Goal: Information Seeking & Learning: Check status

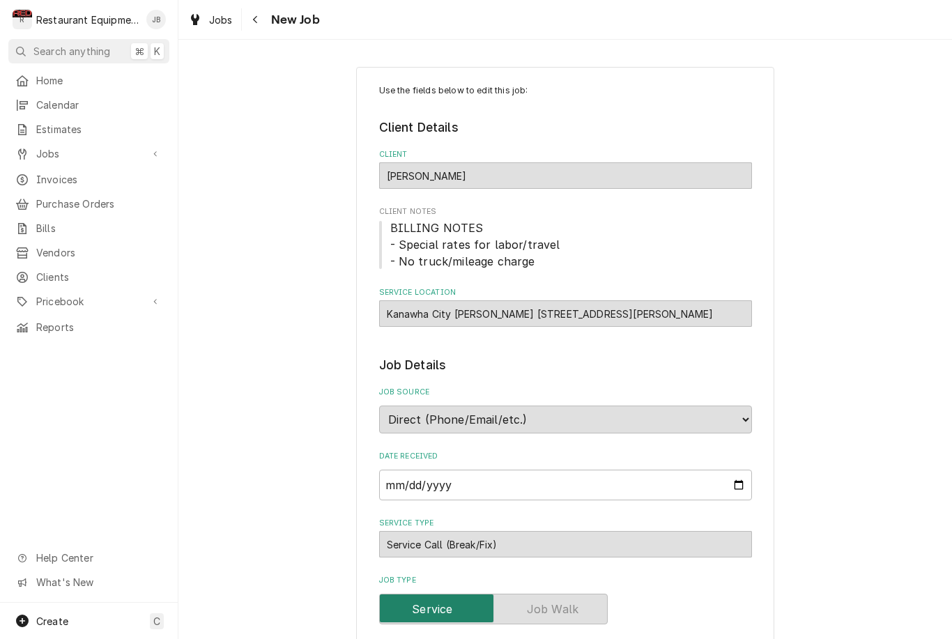
click at [29, 150] on div "Jobs" at bounding box center [78, 153] width 126 height 15
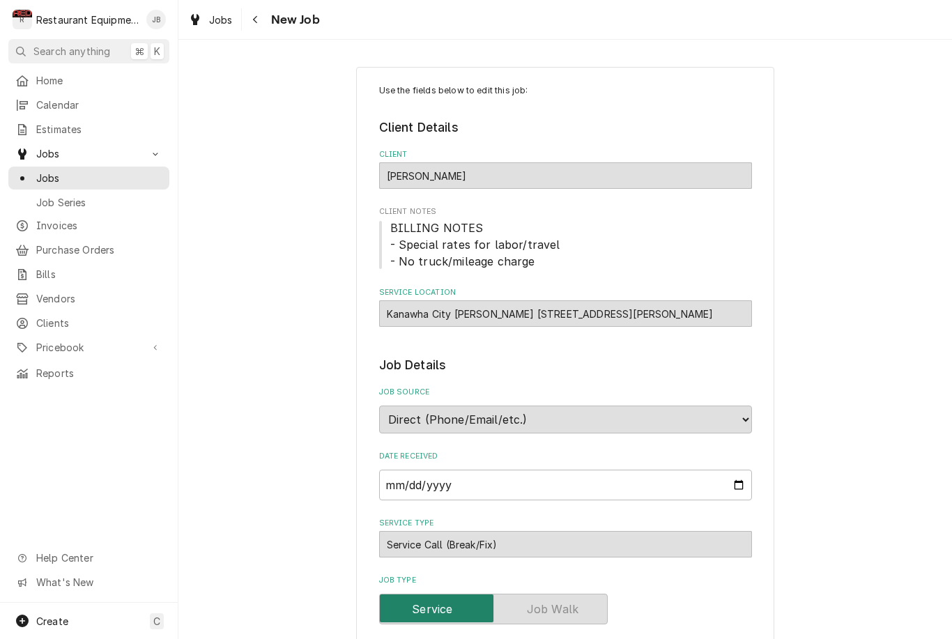
click at [33, 171] on div "Jobs" at bounding box center [88, 178] width 147 height 15
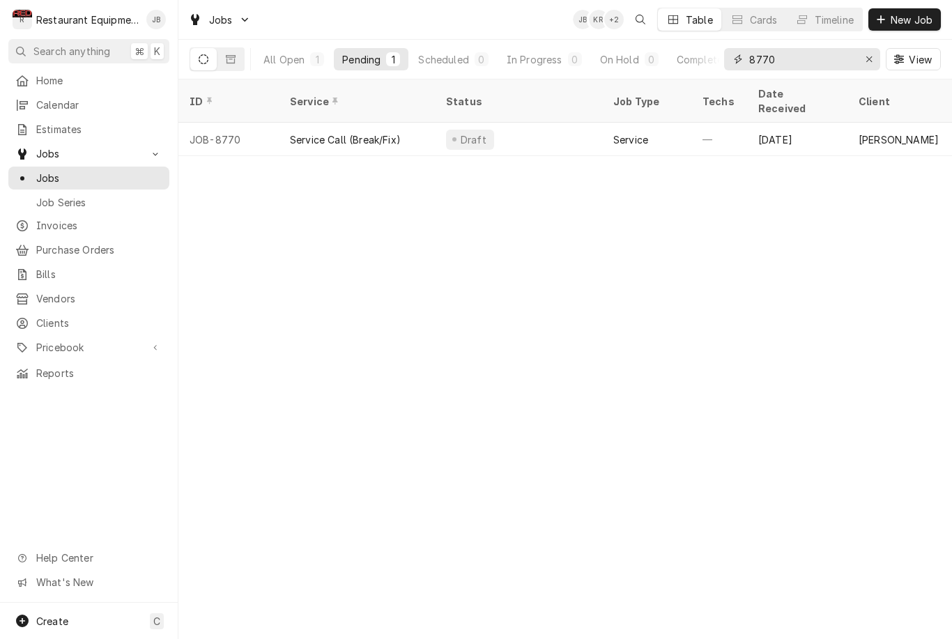
click at [813, 55] on input "8770" at bounding box center [801, 59] width 105 height 22
click at [869, 53] on div "Erase input" at bounding box center [869, 59] width 14 height 14
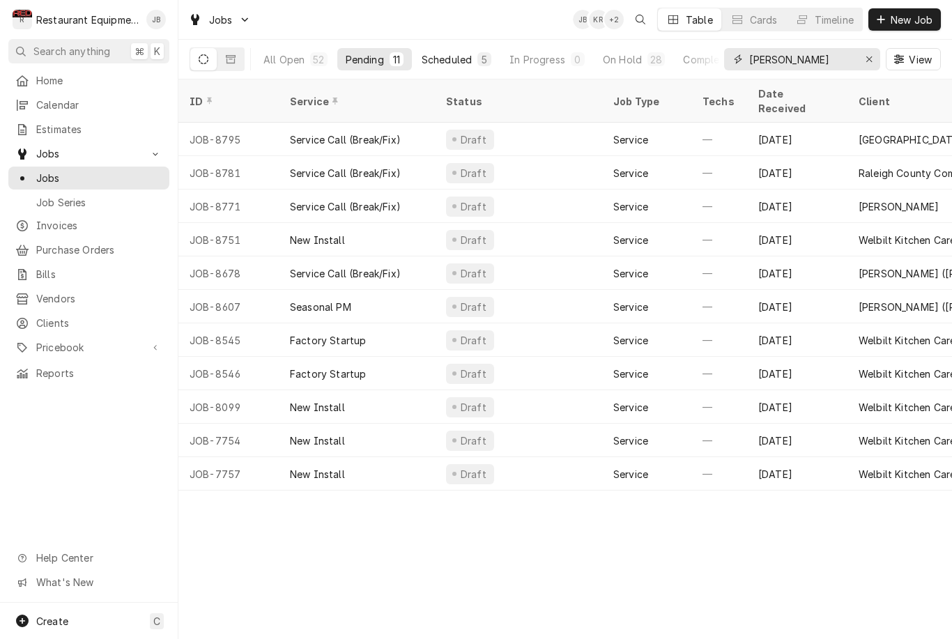
type input "Beckley"
click at [475, 59] on button "Scheduled 5" at bounding box center [456, 59] width 86 height 22
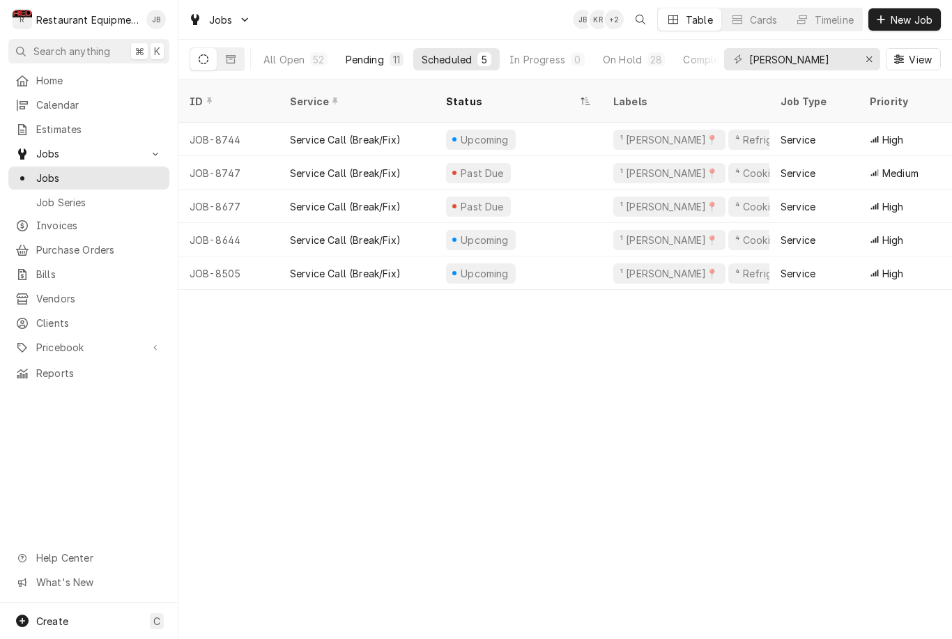
click at [376, 64] on div "Pending" at bounding box center [365, 59] width 38 height 15
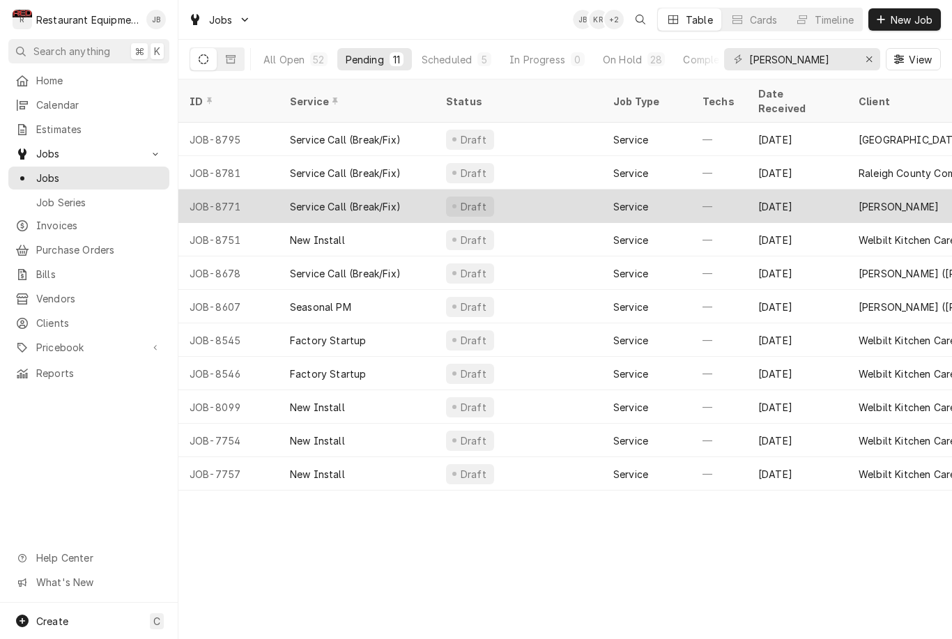
click at [826, 192] on div "Sep 2" at bounding box center [797, 206] width 100 height 33
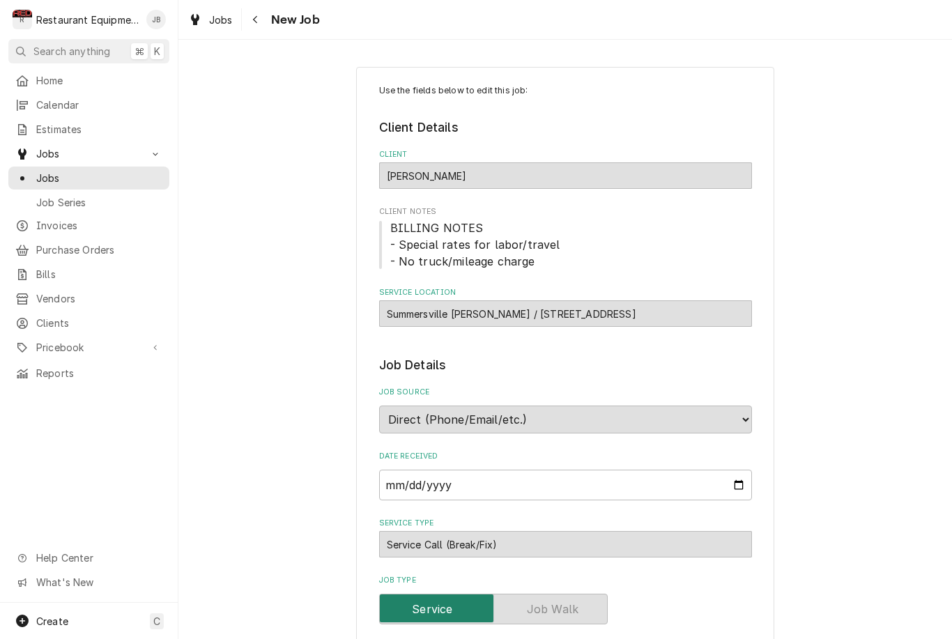
type textarea "x"
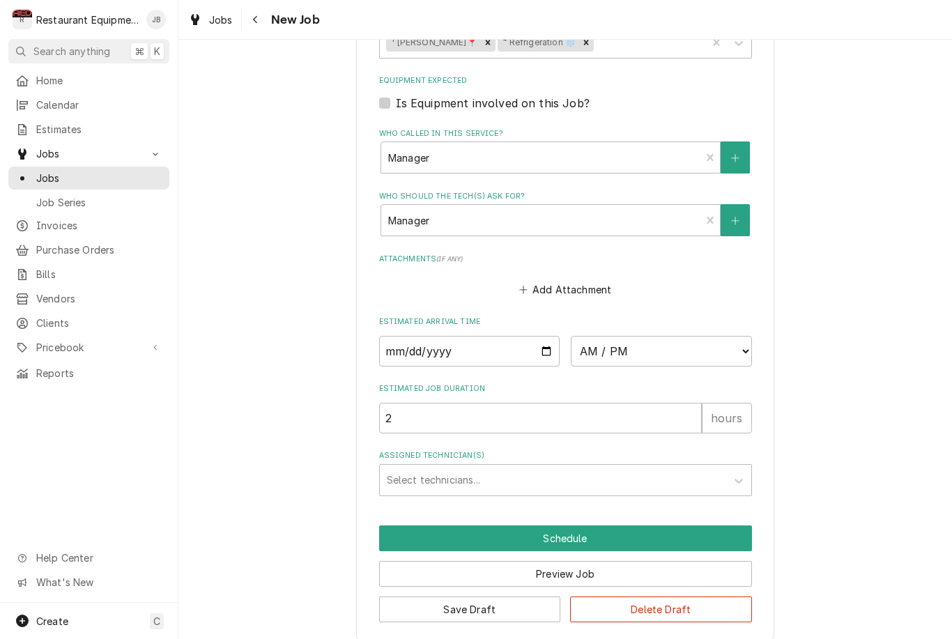
scroll to position [891, 0]
click at [260, 22] on div "Navigate back" at bounding box center [256, 20] width 14 height 14
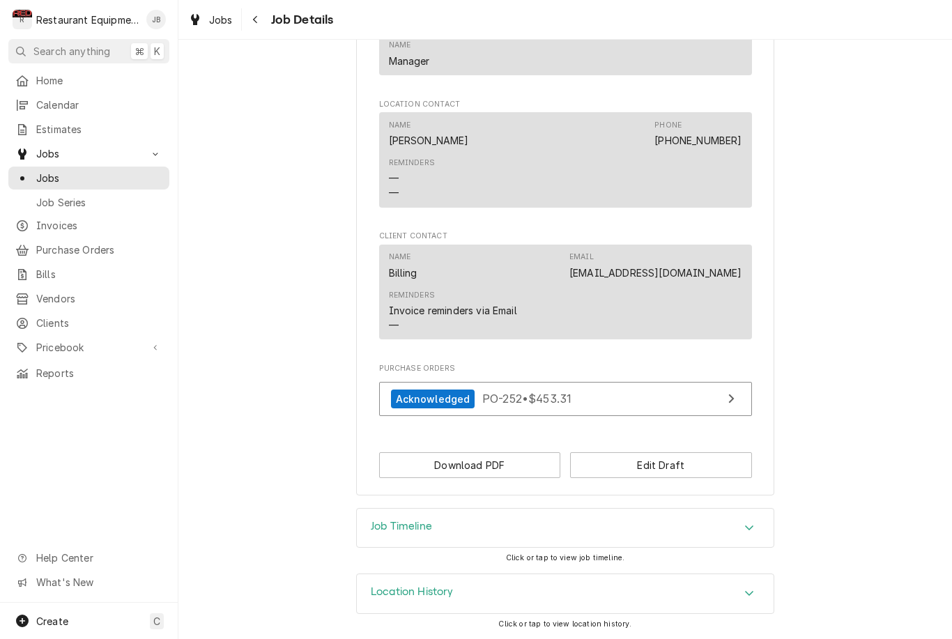
scroll to position [896, 0]
click at [249, 24] on div "Navigate back" at bounding box center [256, 20] width 14 height 14
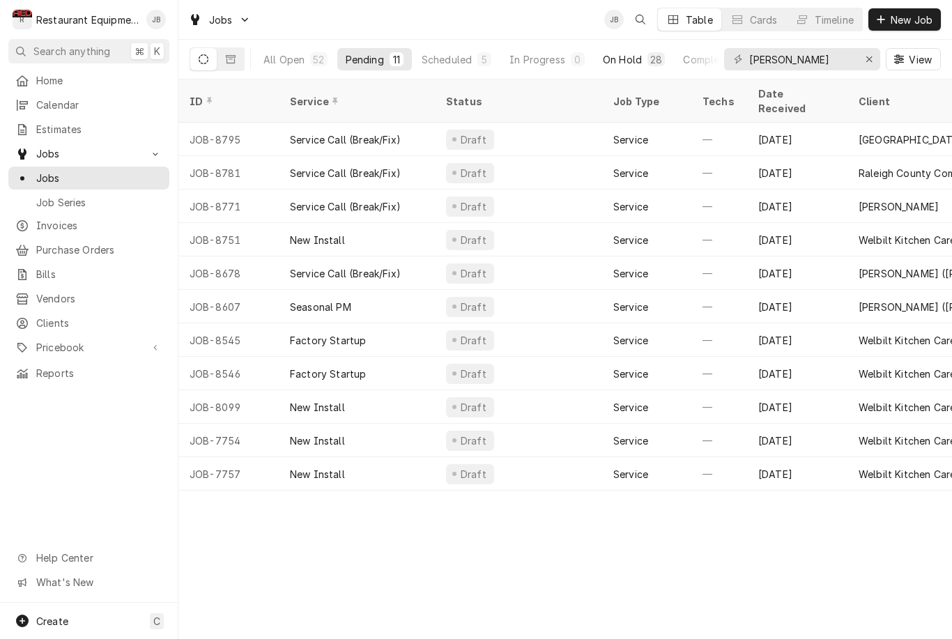
click at [629, 61] on div "On Hold" at bounding box center [622, 59] width 39 height 15
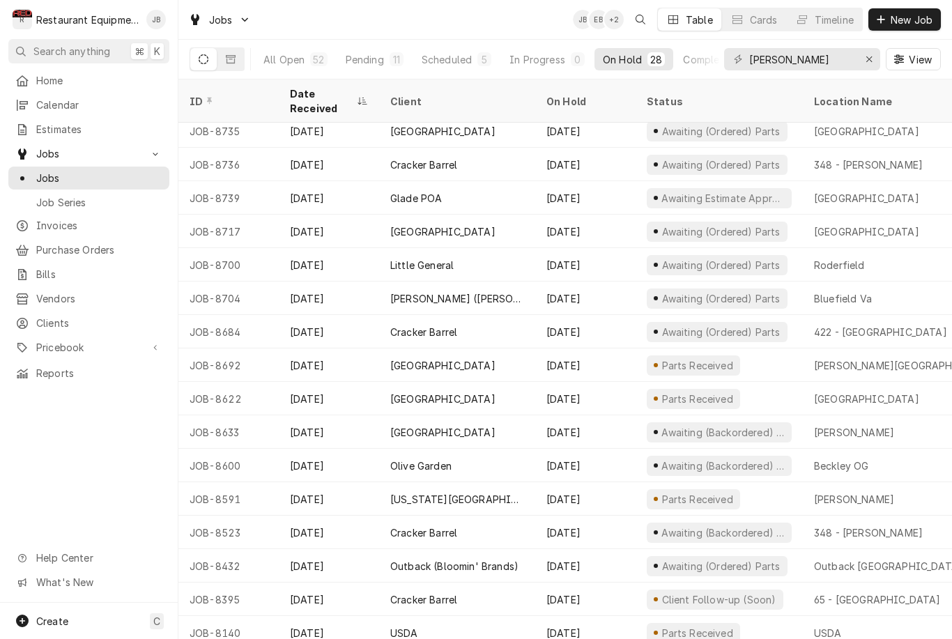
scroll to position [375, 0]
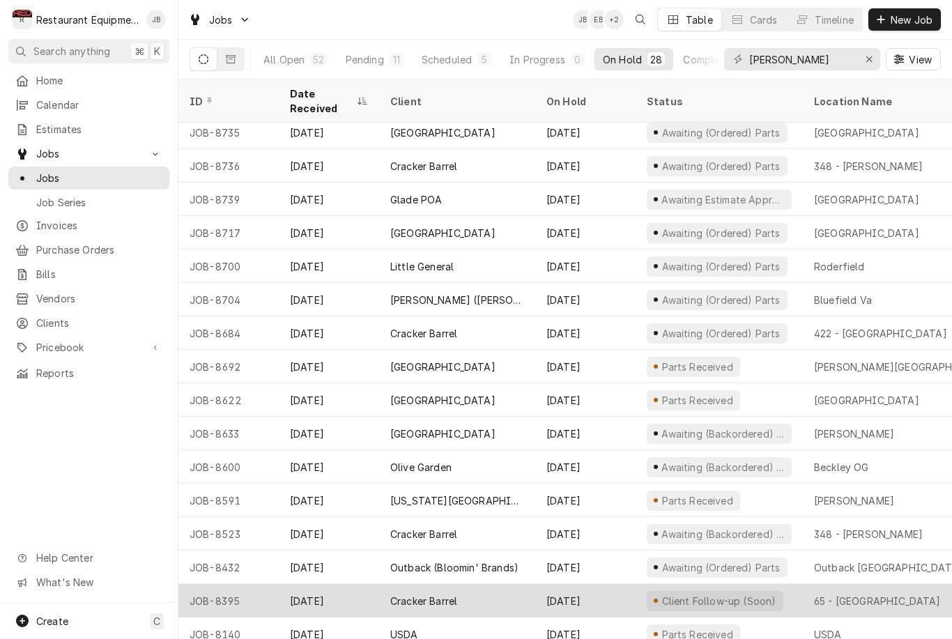
click at [896, 586] on div "65 - [GEOGRAPHIC_DATA]" at bounding box center [903, 600] width 201 height 33
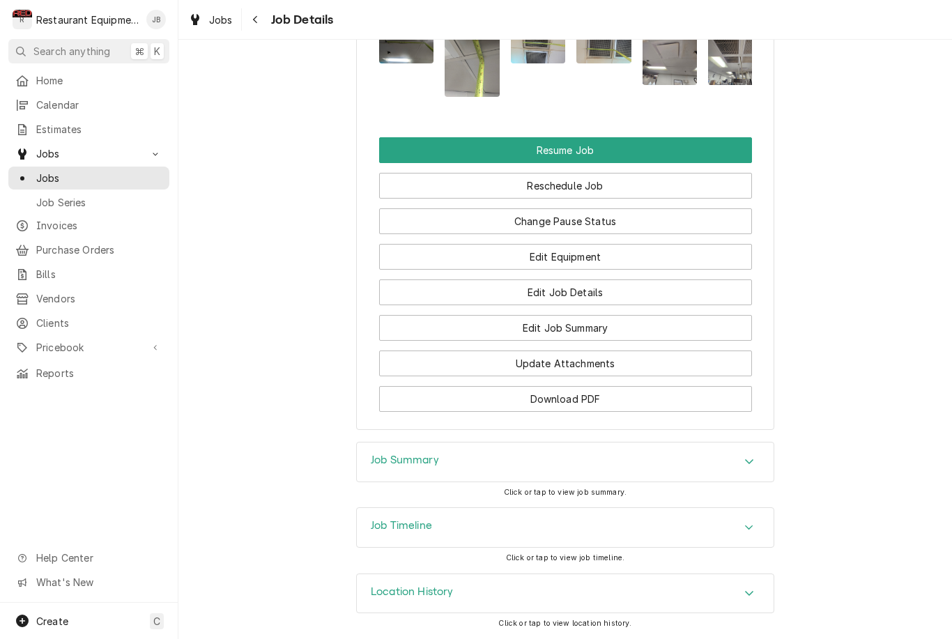
scroll to position [1795, 0]
click at [750, 477] on div "Job Summary" at bounding box center [565, 462] width 417 height 39
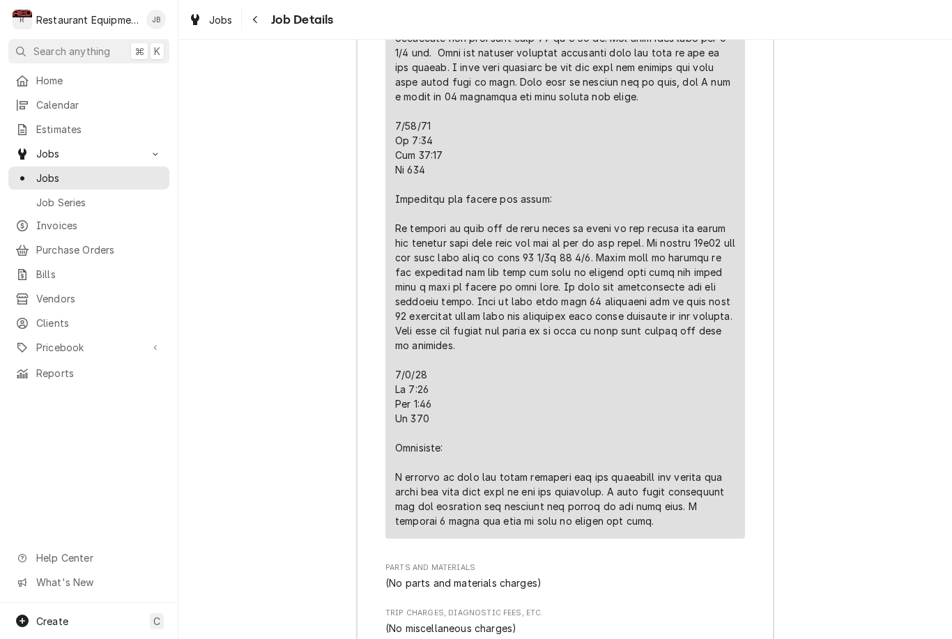
scroll to position [2726, 0]
click at [250, 24] on div "Navigate back" at bounding box center [256, 20] width 14 height 14
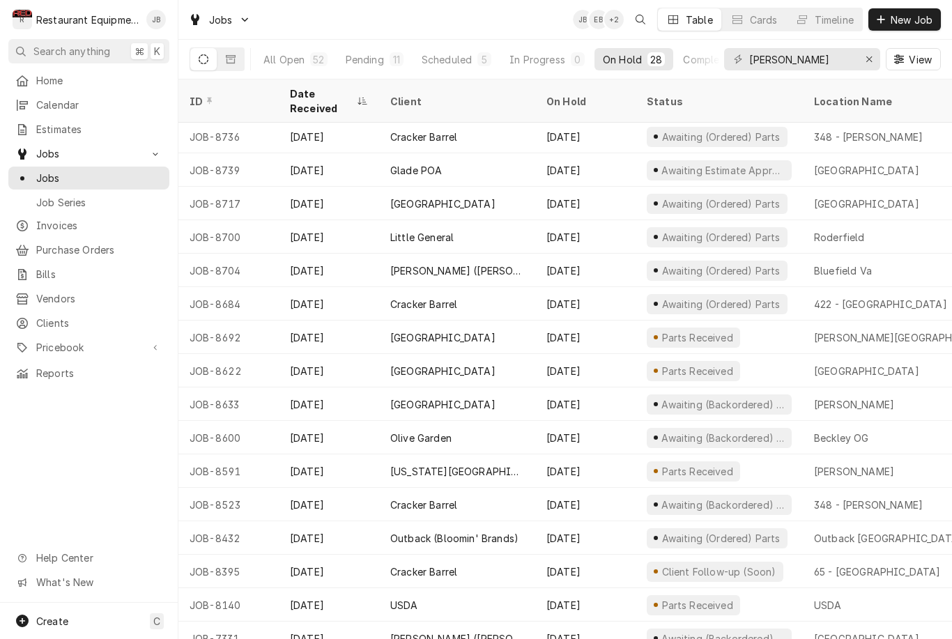
scroll to position [404, 0]
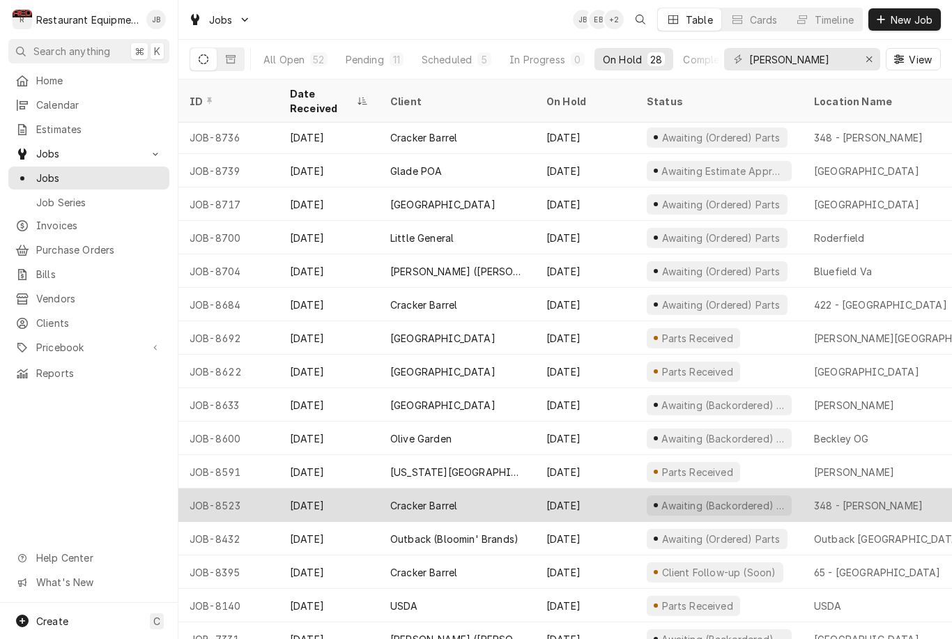
click at [901, 494] on div "348 - Beckley" at bounding box center [903, 505] width 201 height 33
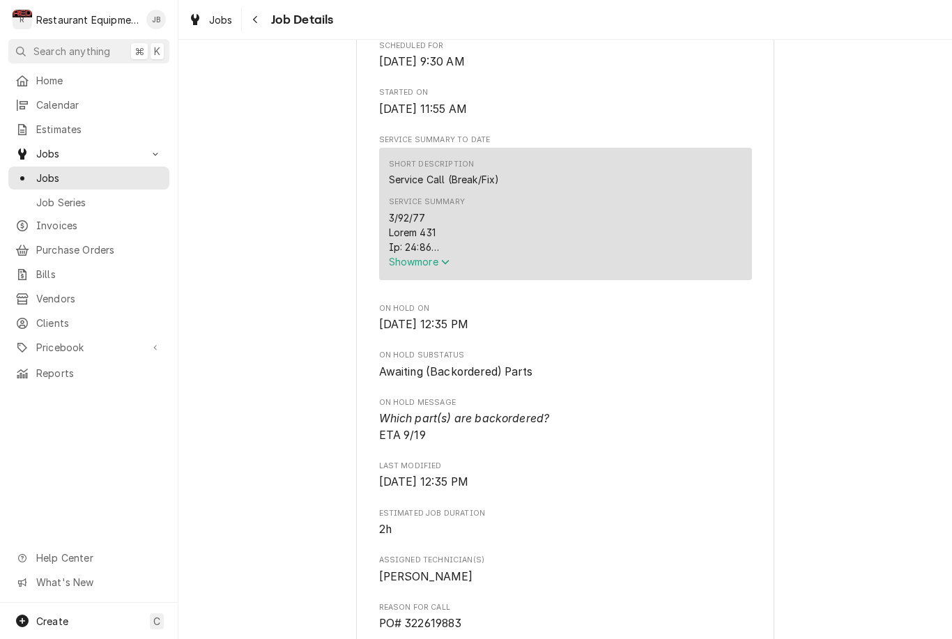
scroll to position [555, 0]
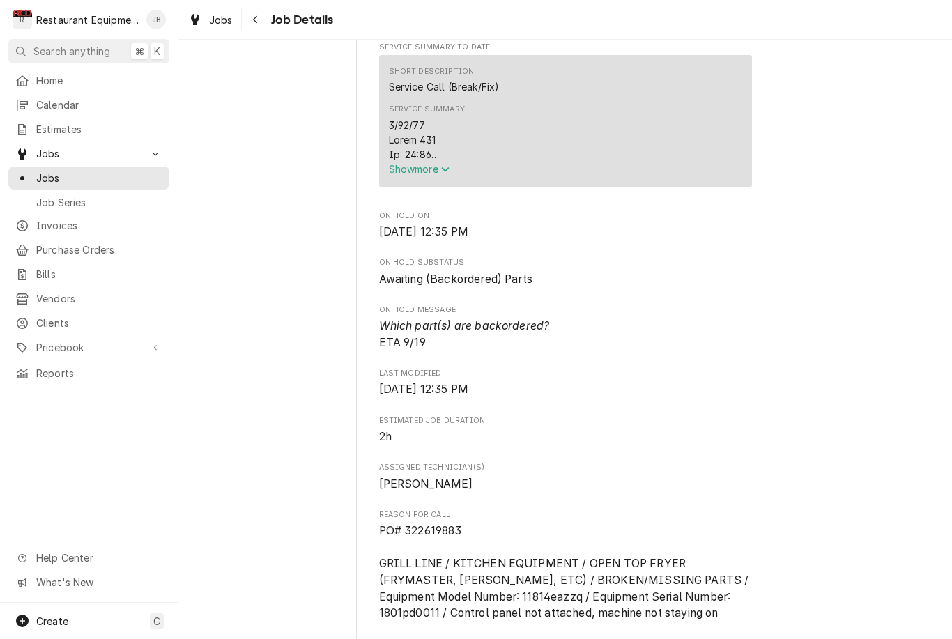
click at [432, 176] on button "Show more" at bounding box center [565, 169] width 353 height 15
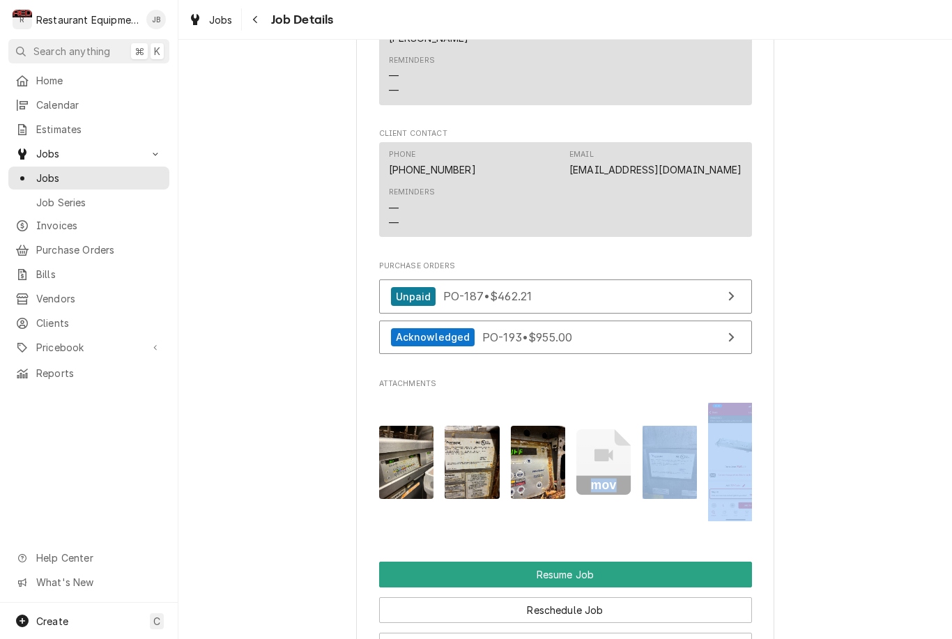
scroll to position [0, 11]
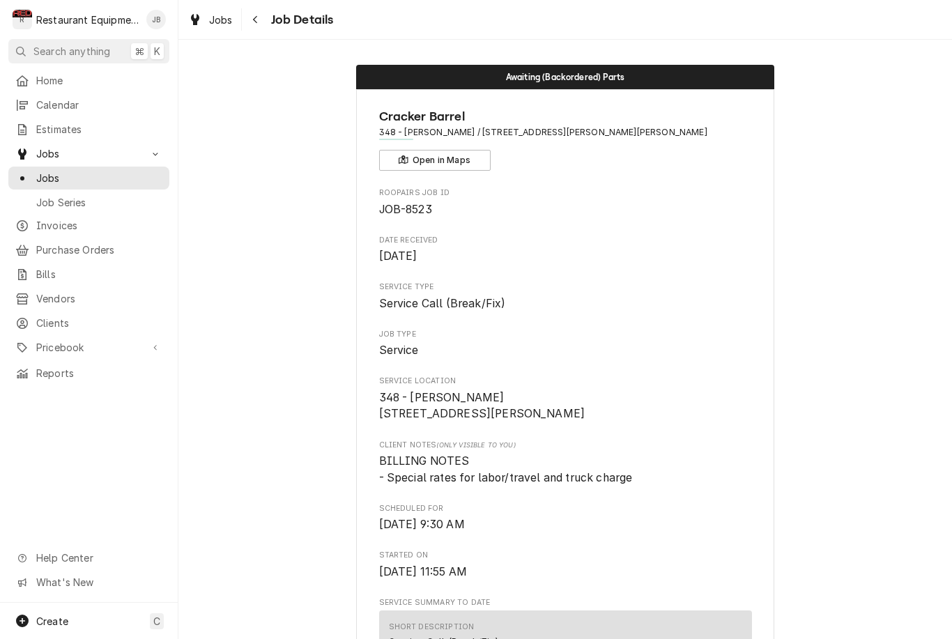
scroll to position [-1, 0]
click at [261, 21] on div "Navigate back" at bounding box center [256, 20] width 14 height 14
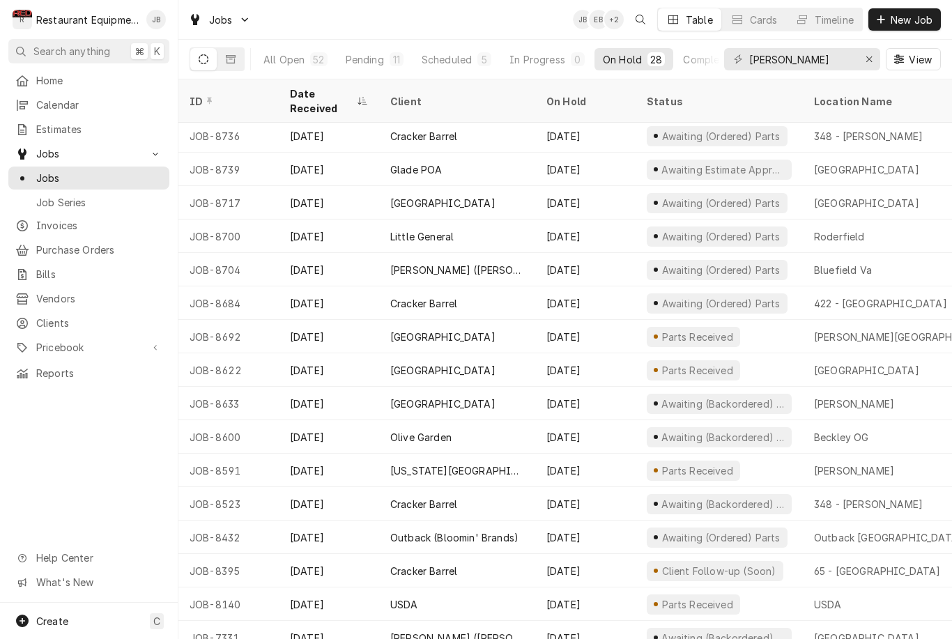
scroll to position [404, 0]
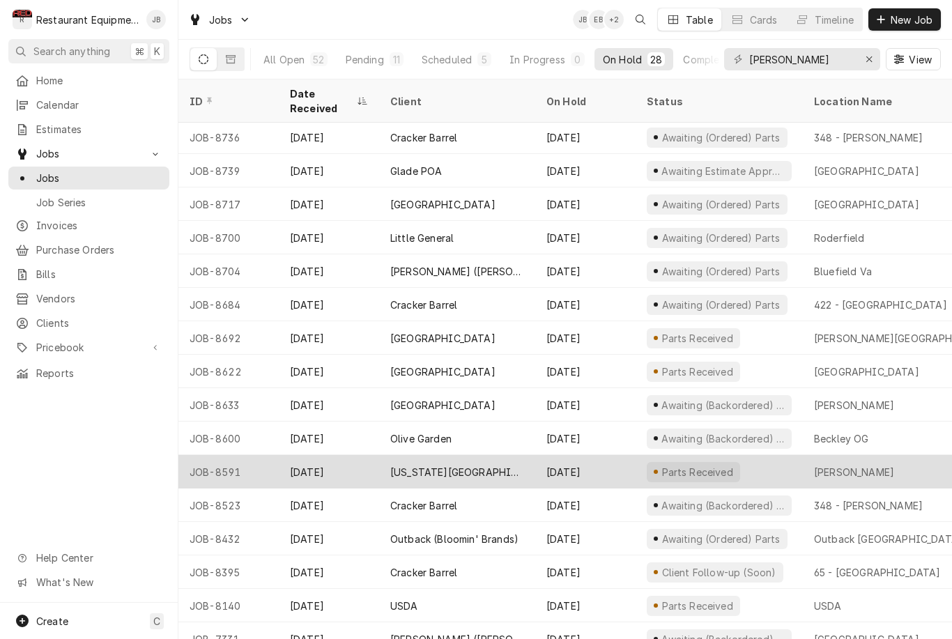
click at [905, 461] on div "[PERSON_NAME]" at bounding box center [903, 471] width 201 height 33
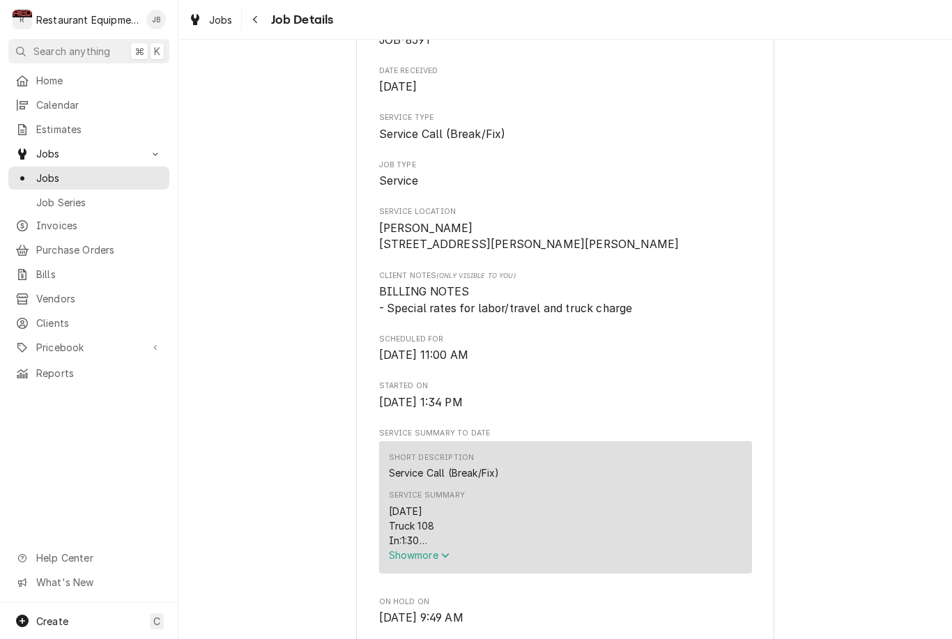
scroll to position [299, 0]
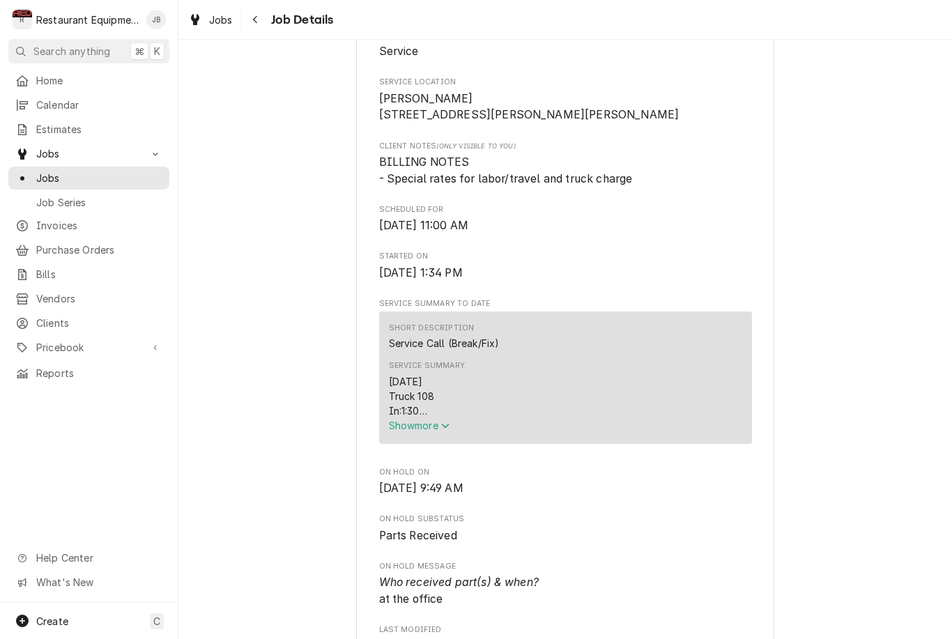
click at [436, 427] on span "Show more" at bounding box center [419, 426] width 61 height 12
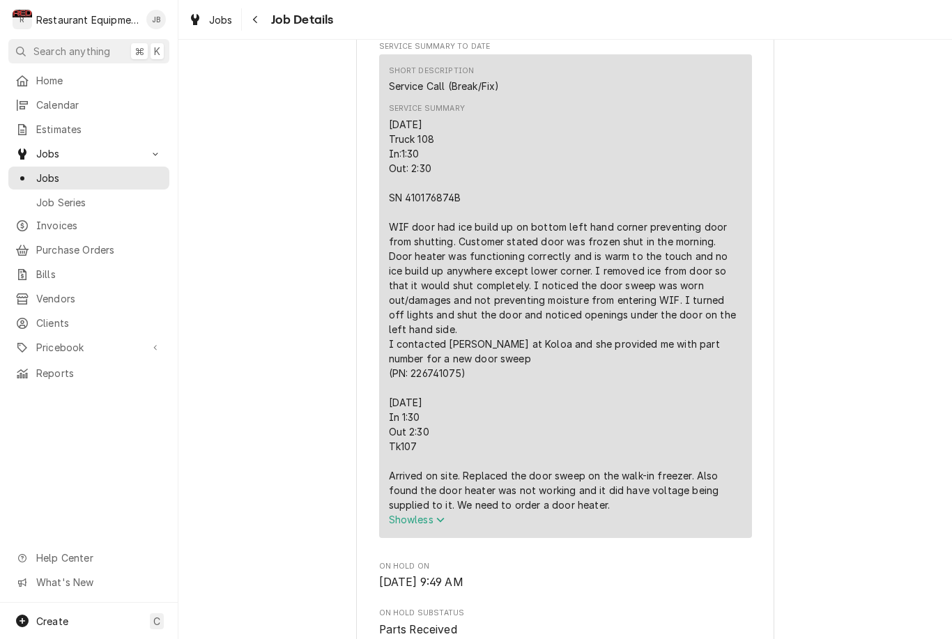
scroll to position [558, 0]
click at [263, 21] on button "Navigate back" at bounding box center [256, 19] width 22 height 22
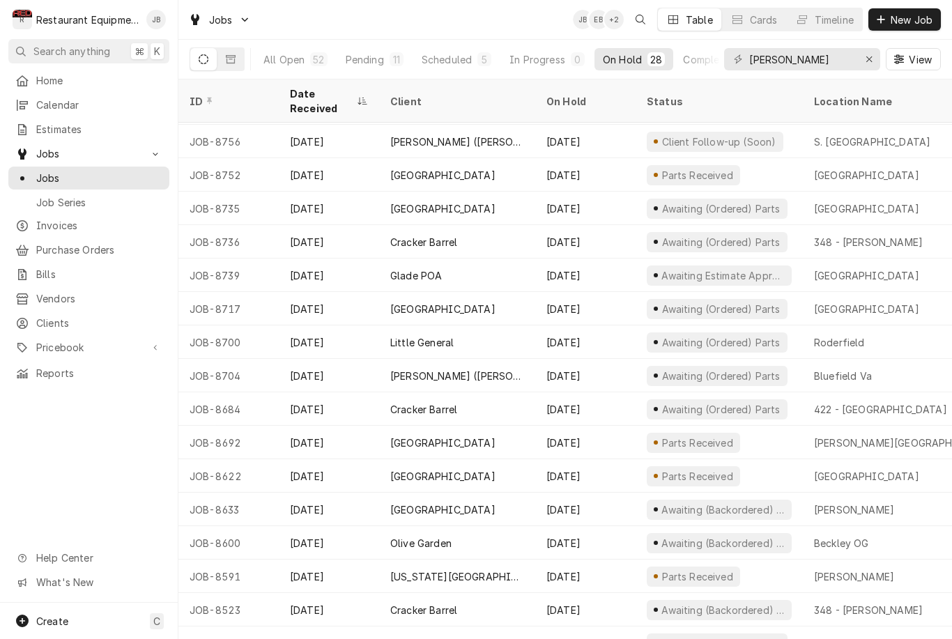
scroll to position [299, 0]
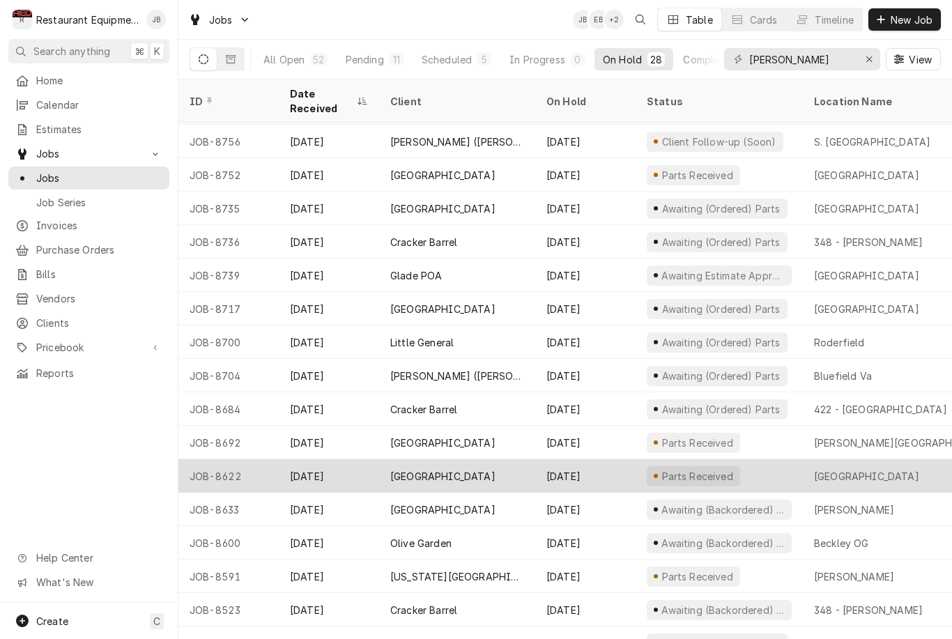
click at [914, 462] on div "Liberty High School" at bounding box center [903, 475] width 201 height 33
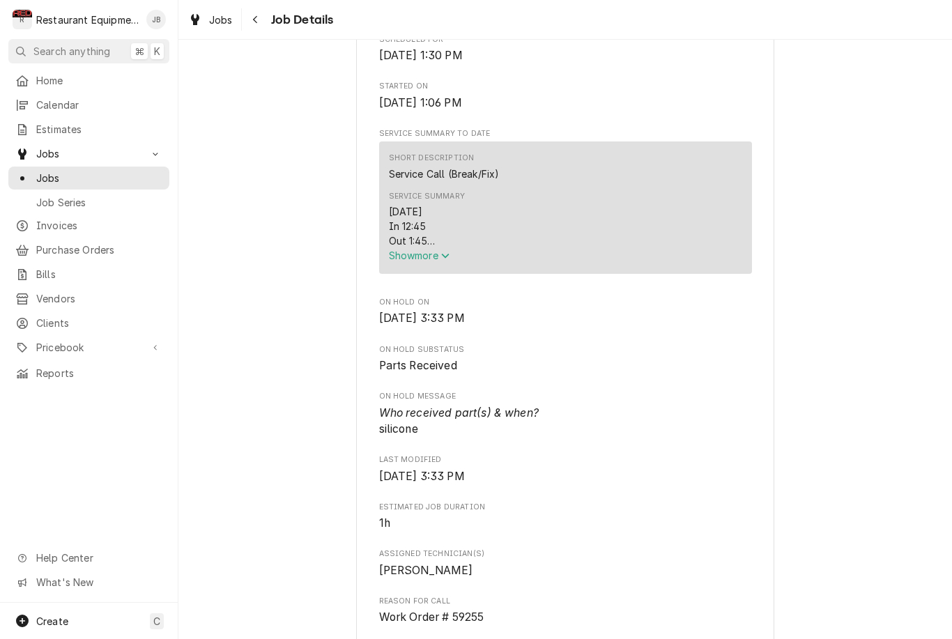
scroll to position [521, 0]
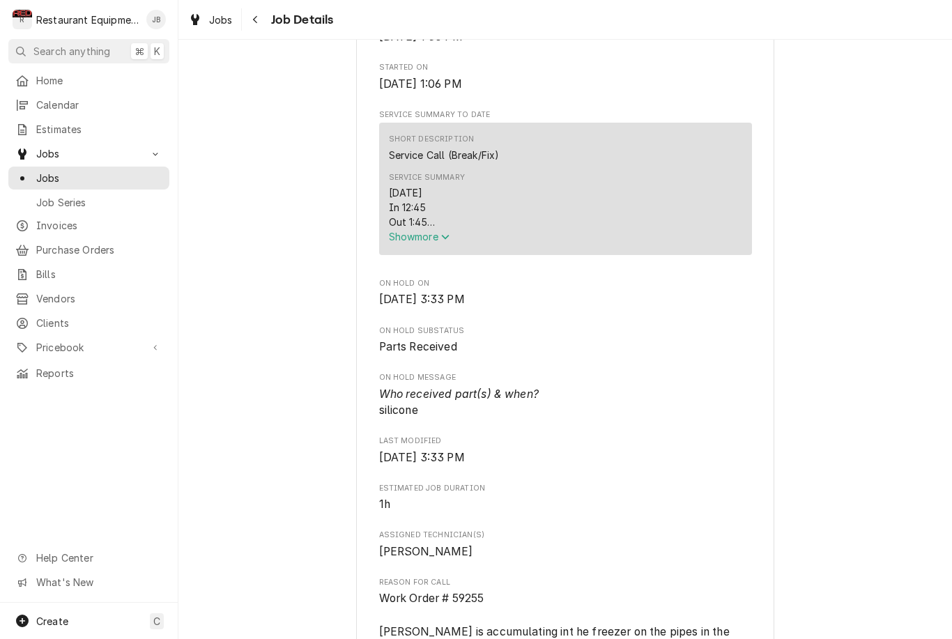
click at [419, 243] on span "Show more" at bounding box center [419, 237] width 61 height 12
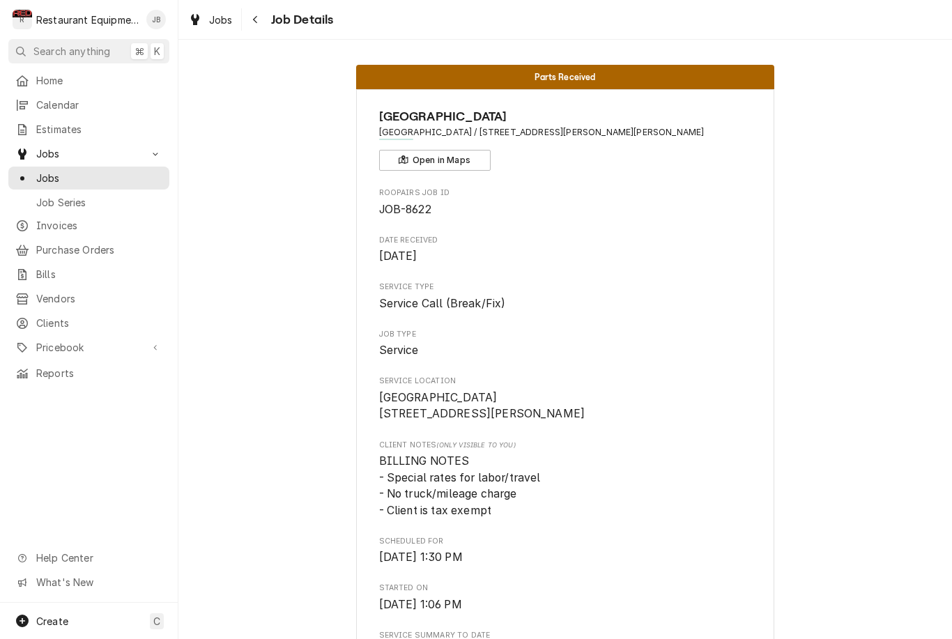
scroll to position [0, 0]
click at [259, 22] on div "Navigate back" at bounding box center [256, 20] width 14 height 14
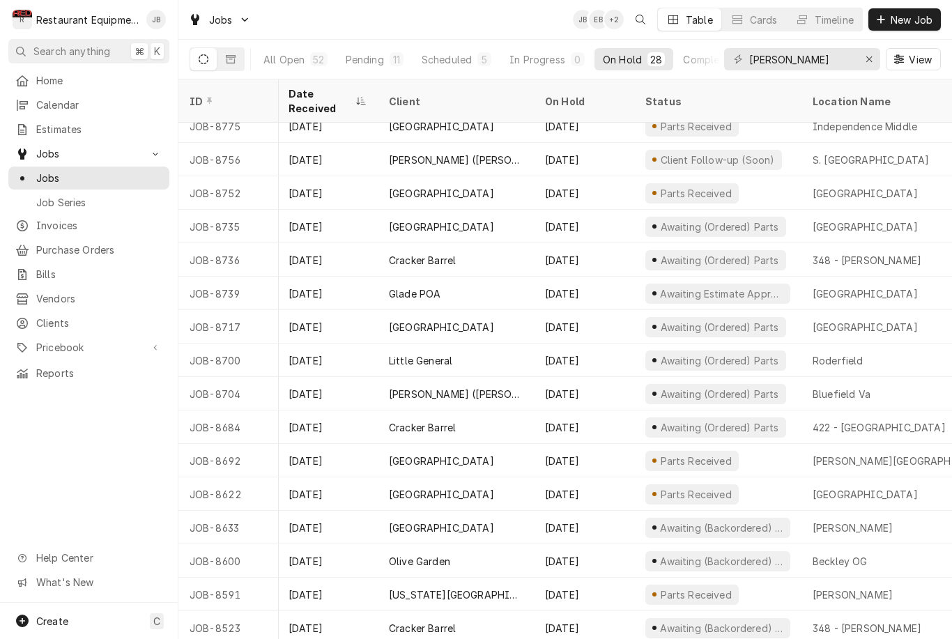
scroll to position [280, 1]
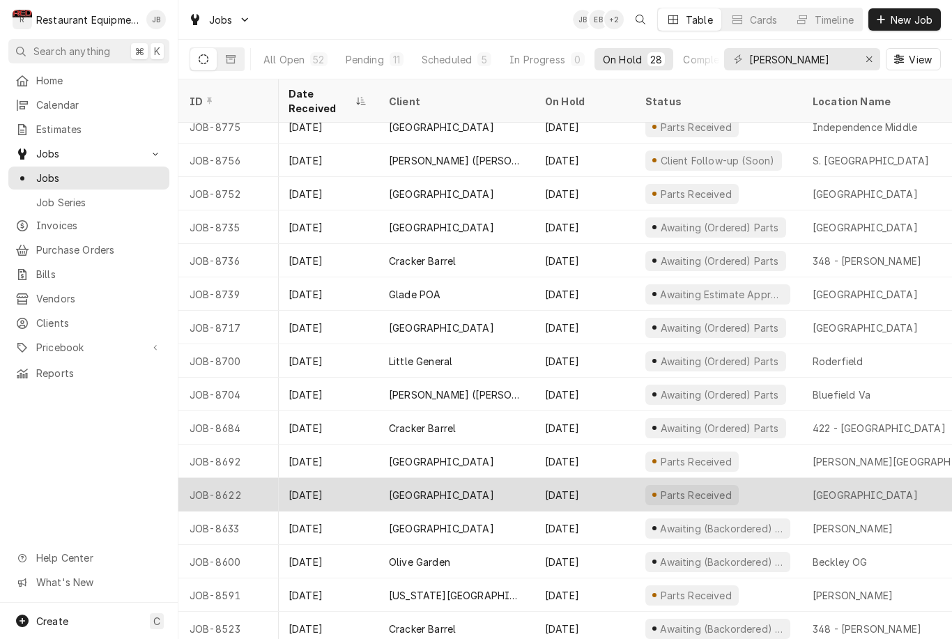
click at [907, 479] on div "[GEOGRAPHIC_DATA]" at bounding box center [901, 494] width 201 height 33
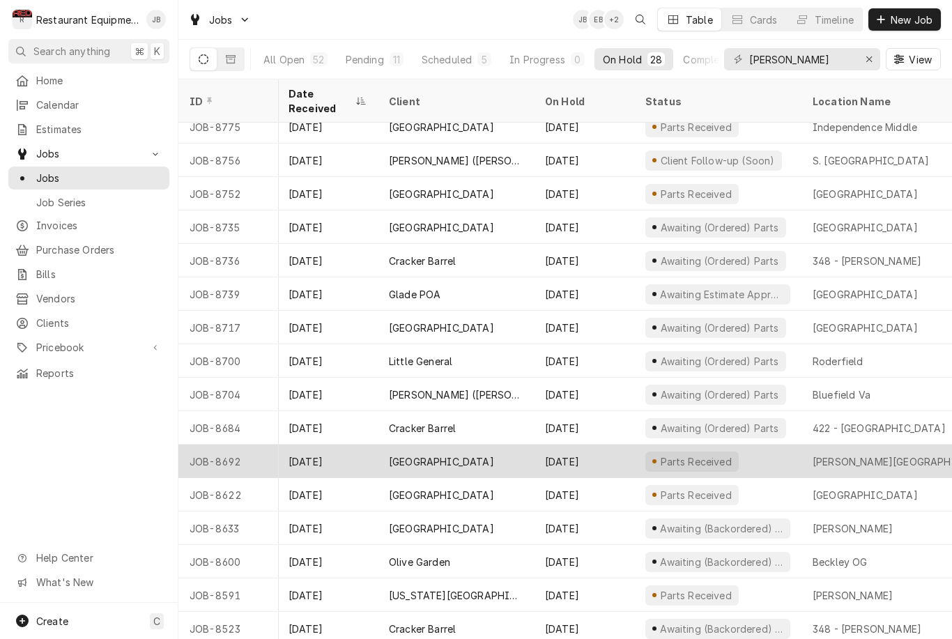
click at [914, 454] on div "[PERSON_NAME][GEOGRAPHIC_DATA]" at bounding box center [902, 461] width 178 height 15
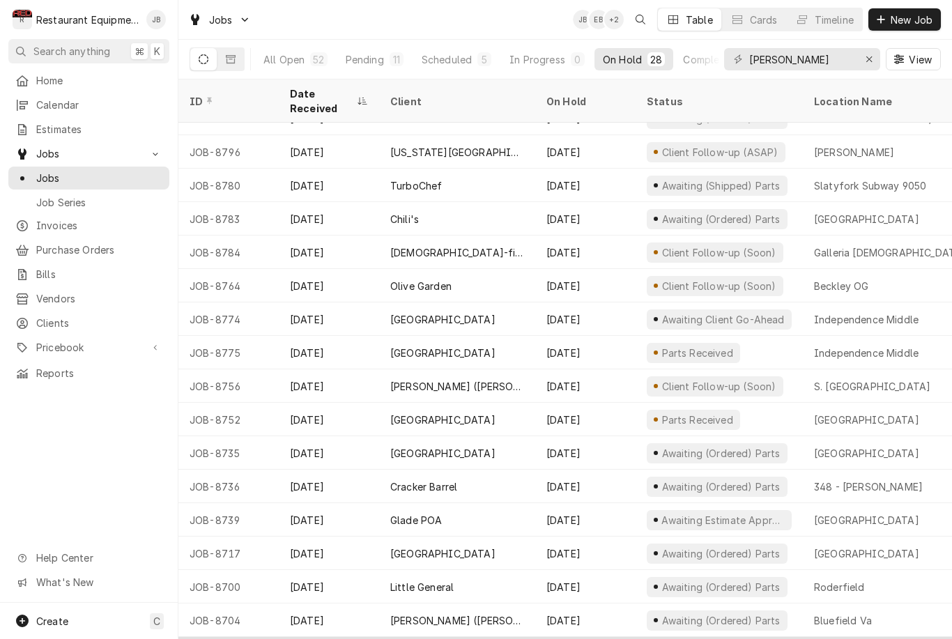
scroll to position [54, 0]
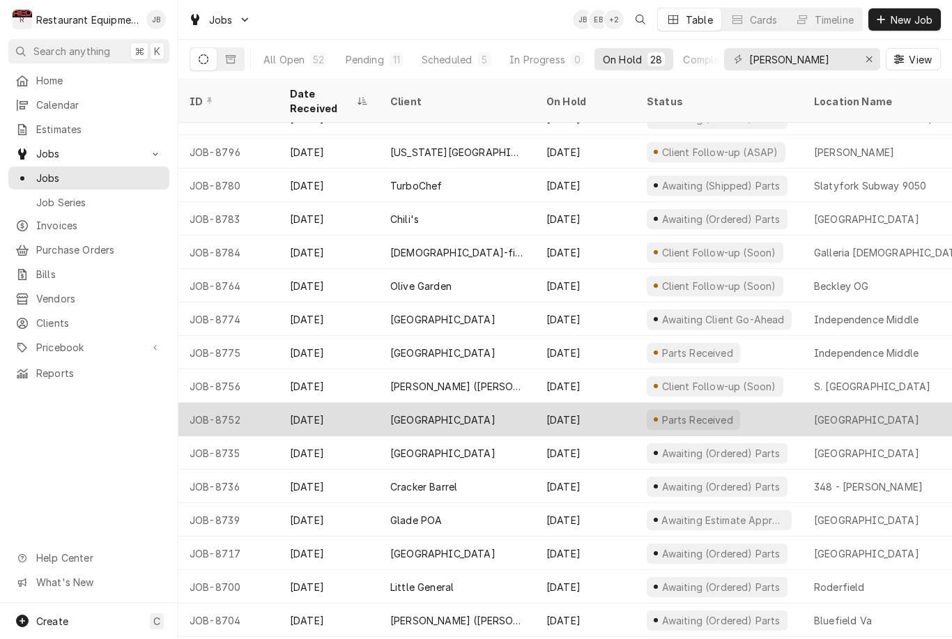
click at [930, 411] on div "Fairdale Elementary" at bounding box center [903, 419] width 201 height 33
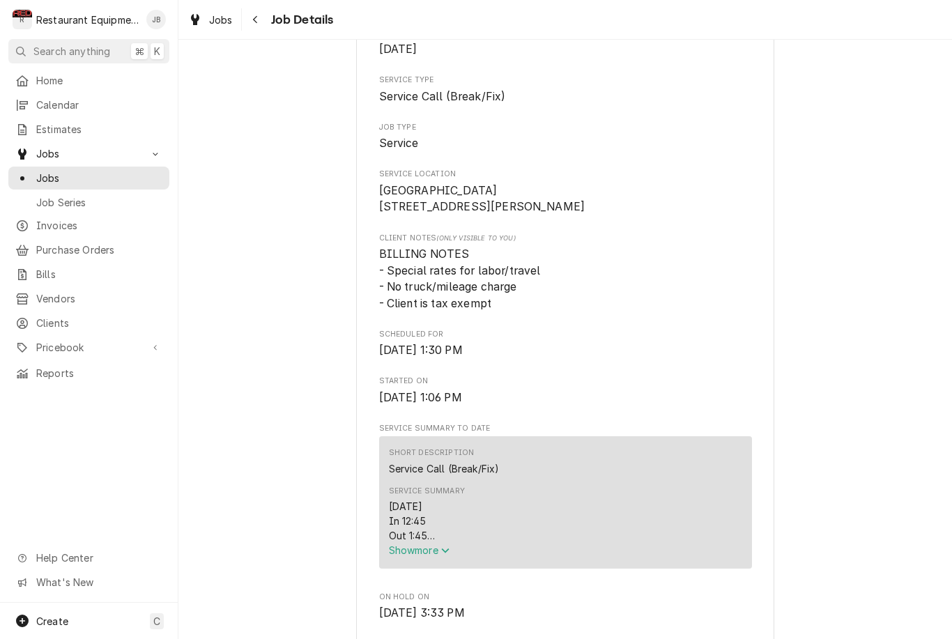
scroll to position [243, 0]
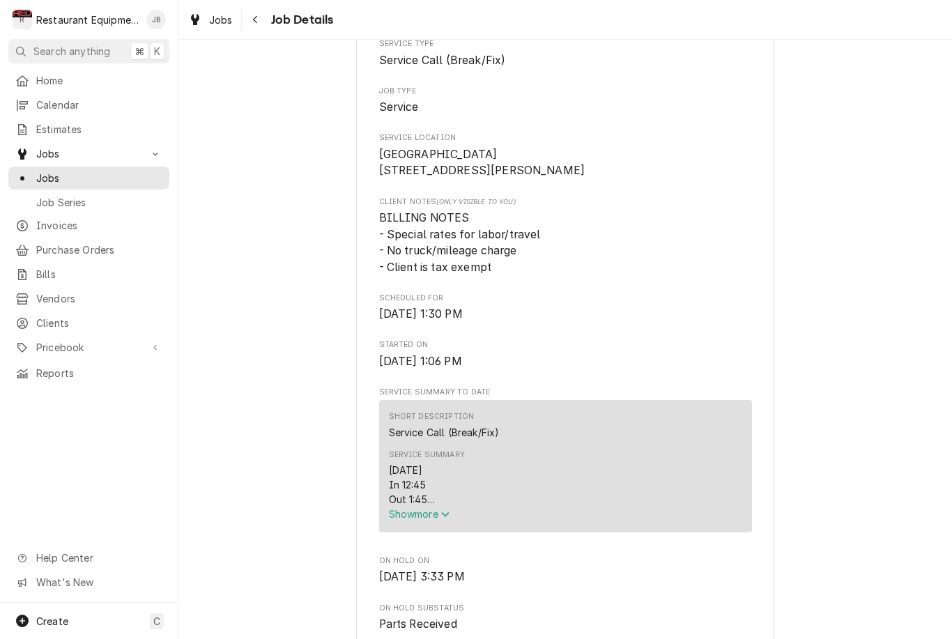
click at [438, 521] on button "Show more" at bounding box center [565, 514] width 353 height 15
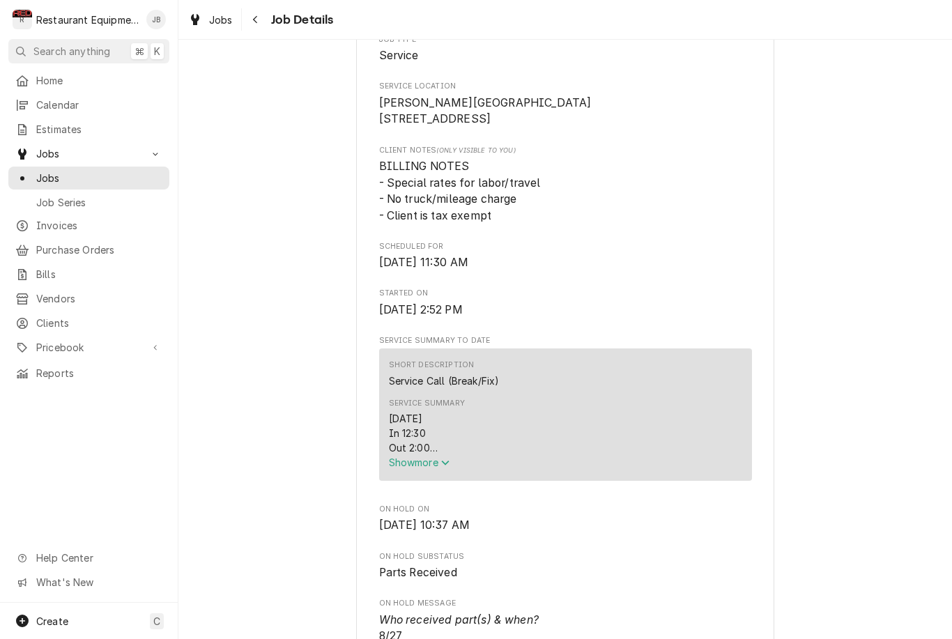
scroll to position [411, 0]
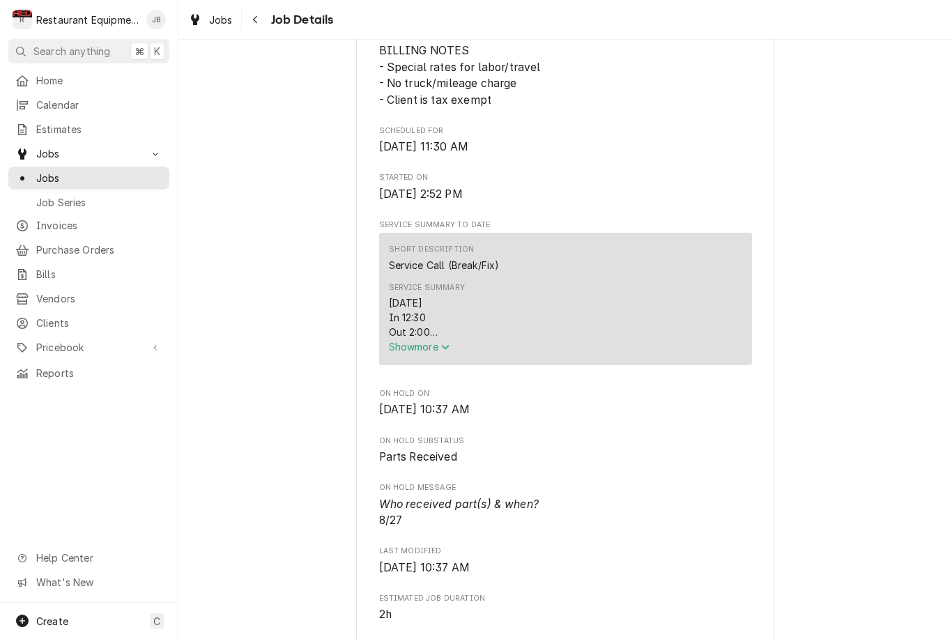
click at [441, 346] on span "Show more" at bounding box center [419, 347] width 61 height 12
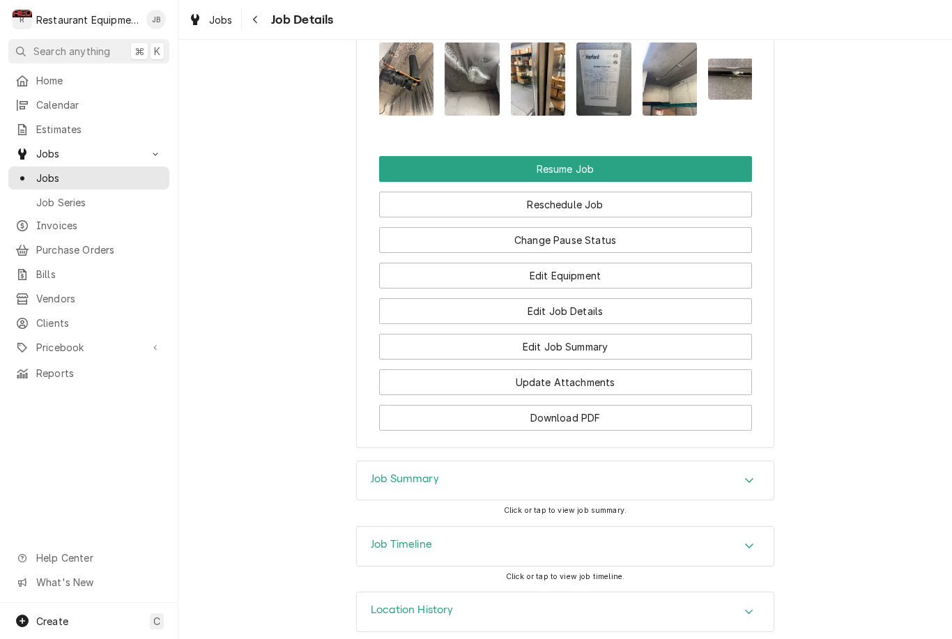
scroll to position [1754, 0]
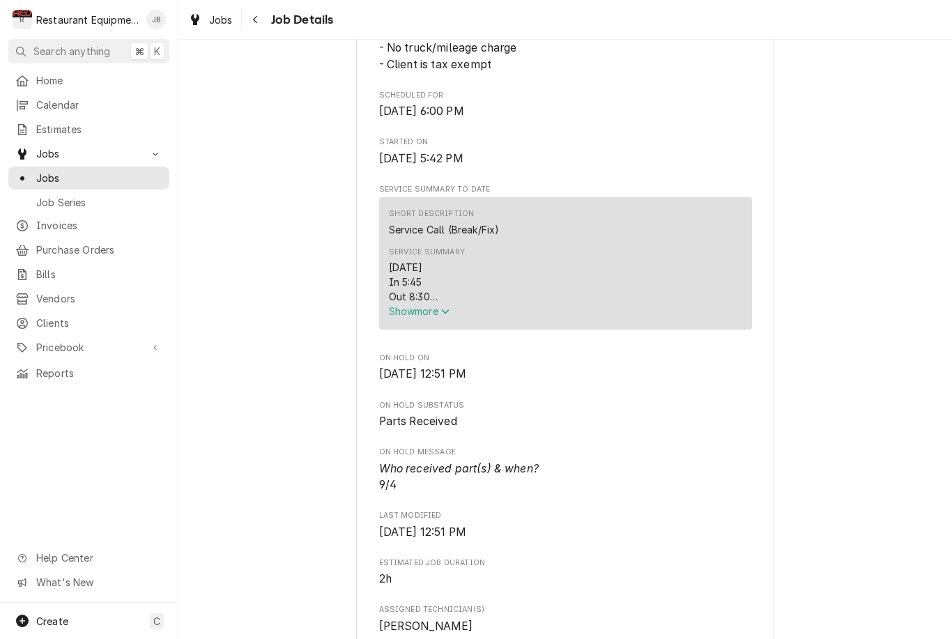
scroll to position [460, 0]
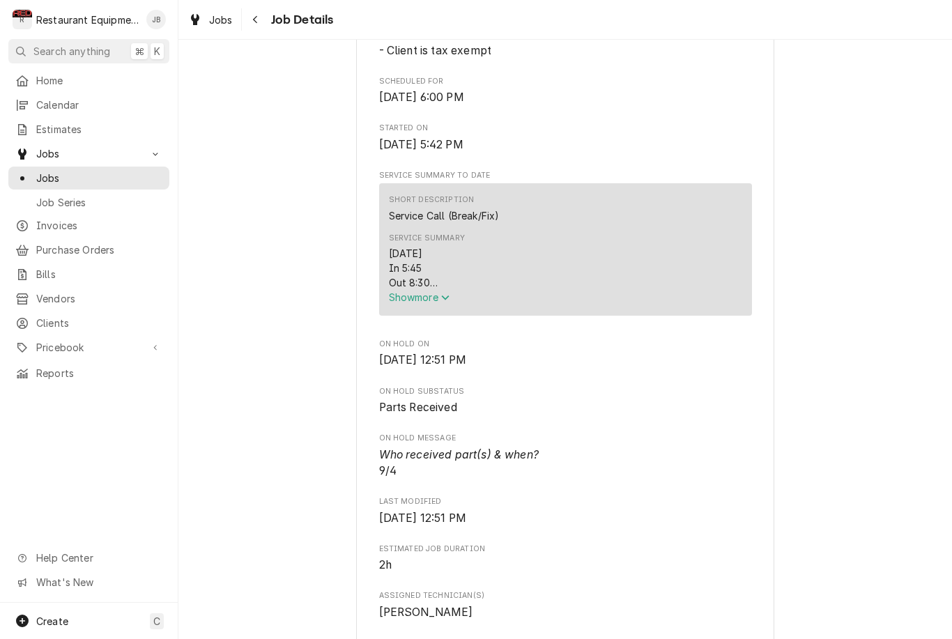
click at [427, 305] on button "Show more" at bounding box center [565, 297] width 353 height 15
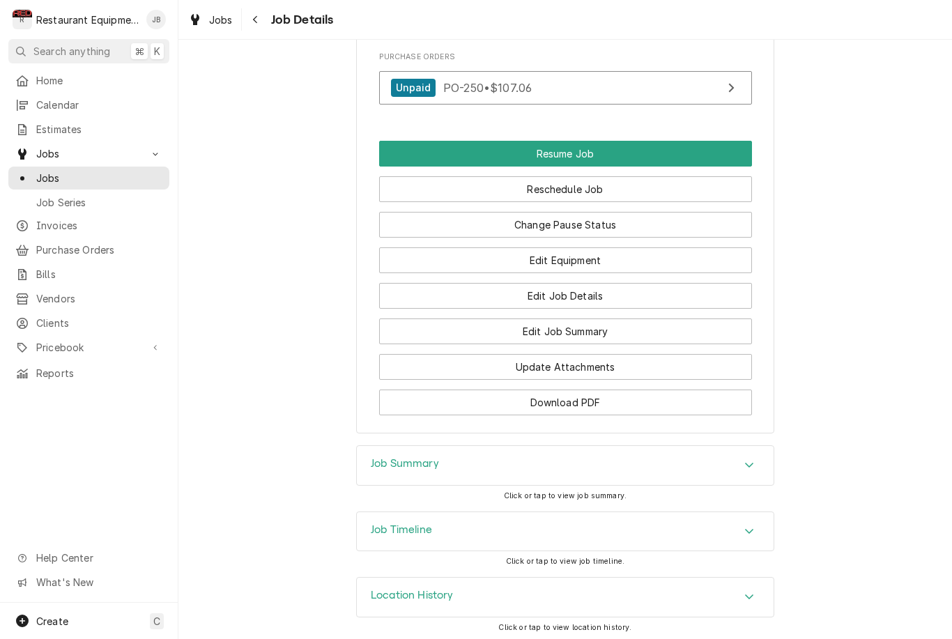
scroll to position [1672, 0]
click at [263, 16] on button "Navigate back" at bounding box center [256, 19] width 22 height 22
